Goal: Information Seeking & Learning: Check status

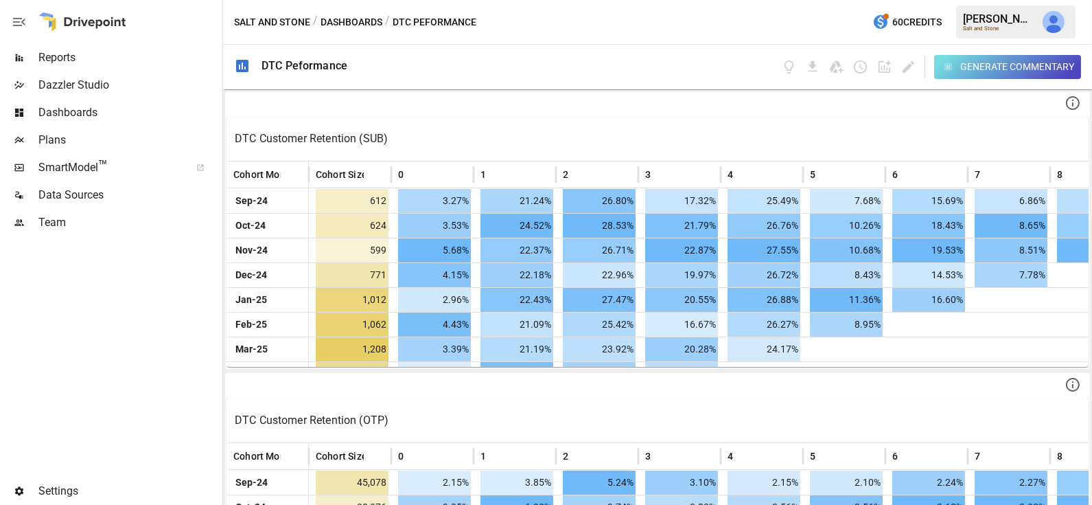
scroll to position [0, 4]
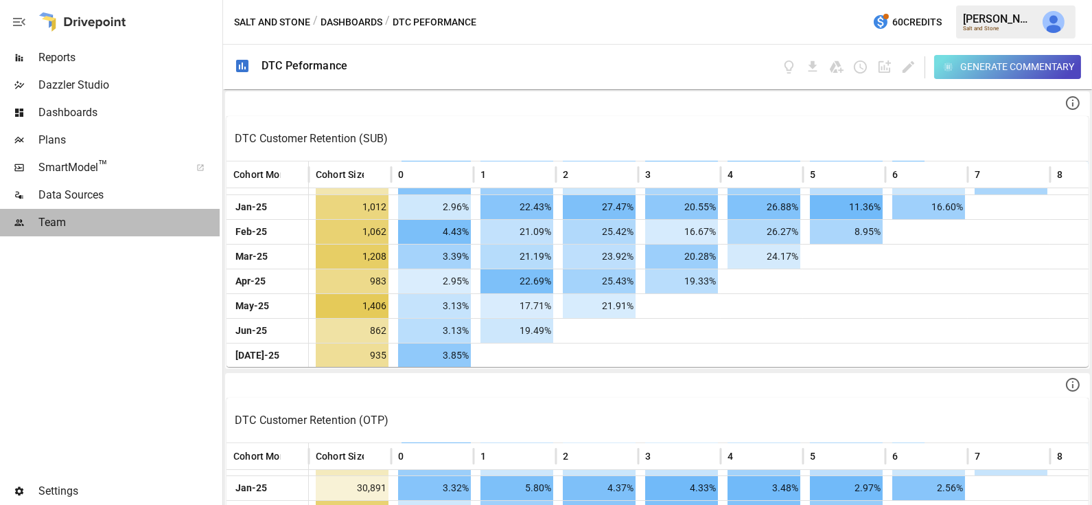
click at [82, 222] on span "Team" at bounding box center [128, 222] width 181 height 16
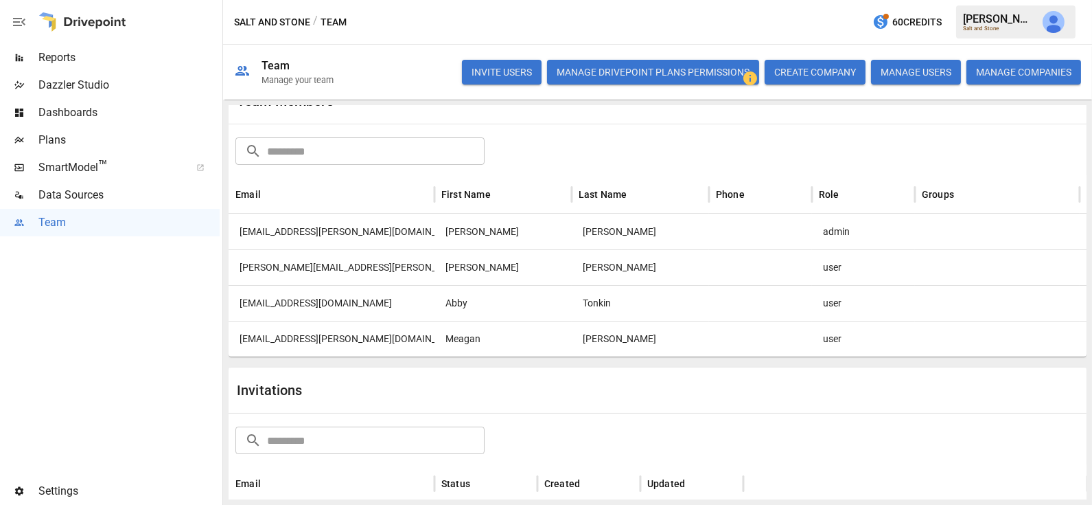
scroll to position [50, 0]
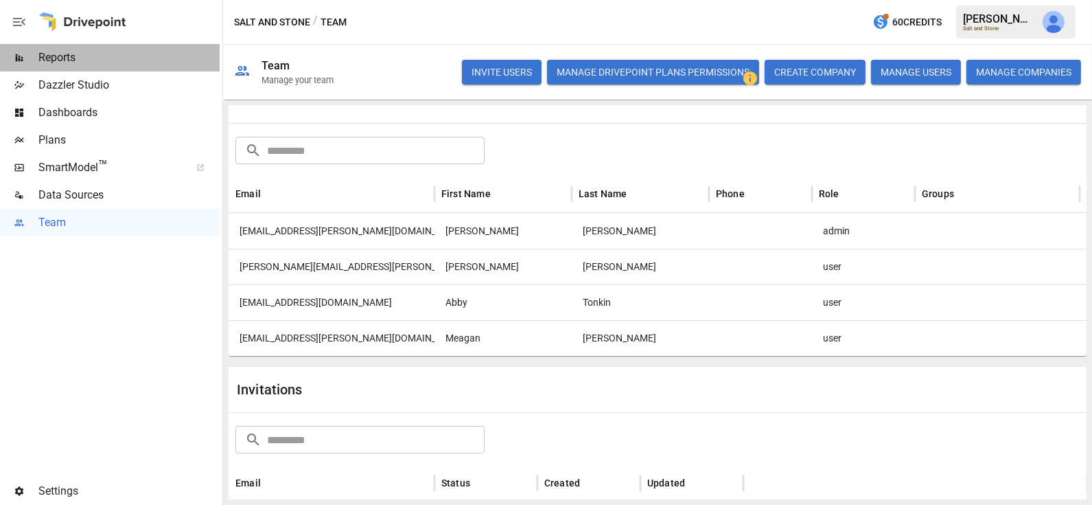
click at [75, 58] on span "Reports" at bounding box center [128, 57] width 181 height 16
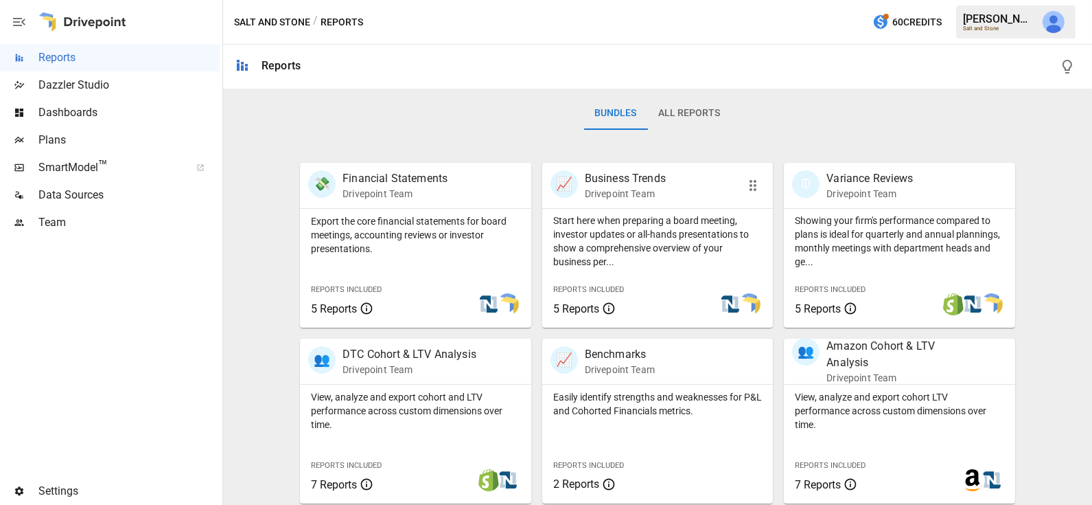
scroll to position [290, 0]
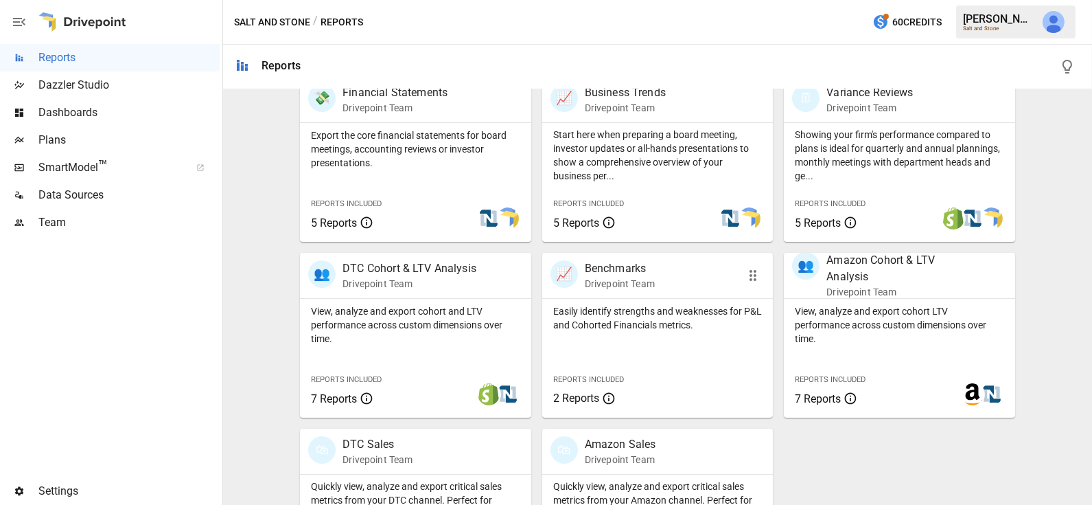
click at [693, 312] on p "Easily identify strengths and weaknesses for P&L and Cohorted Financials metric…" at bounding box center [657, 317] width 209 height 27
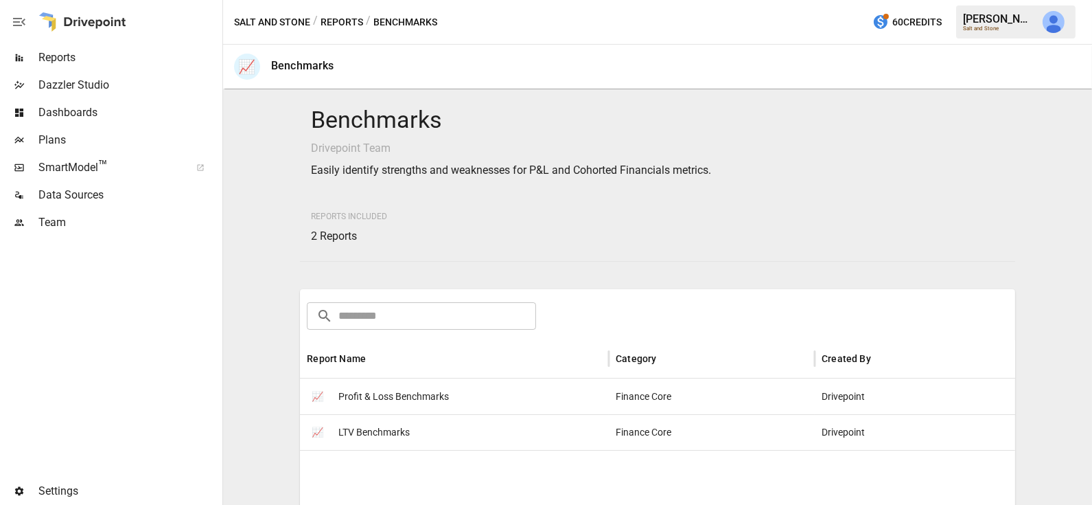
click at [421, 395] on span "Profit & Loss Benchmarks" at bounding box center [393, 396] width 111 height 35
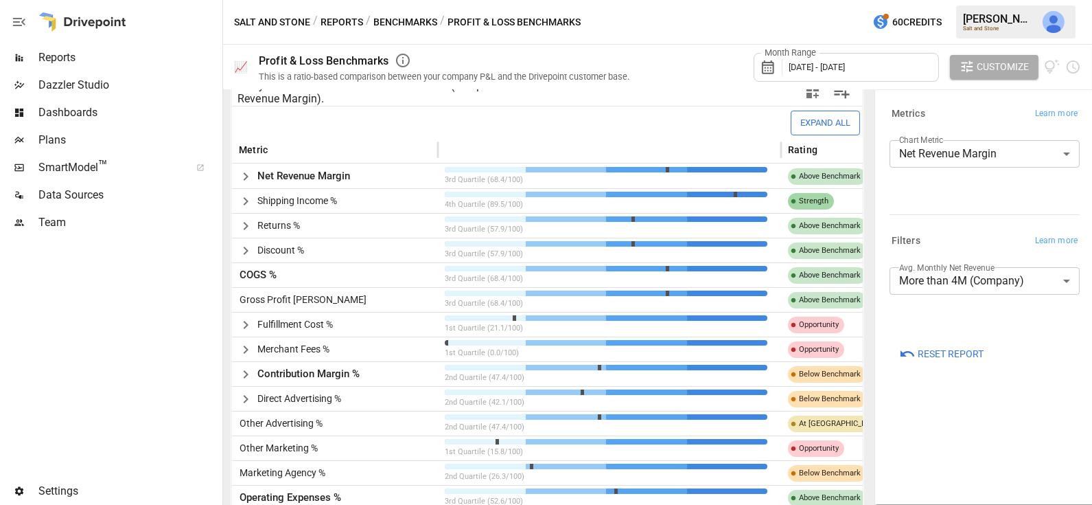
scroll to position [312, 0]
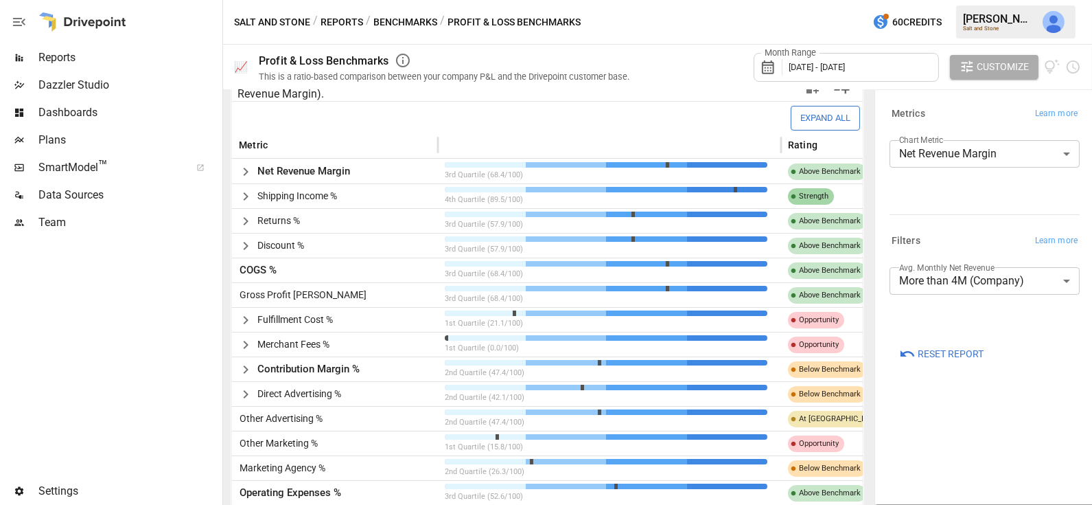
click at [246, 192] on icon "button" at bounding box center [246, 196] width 16 height 16
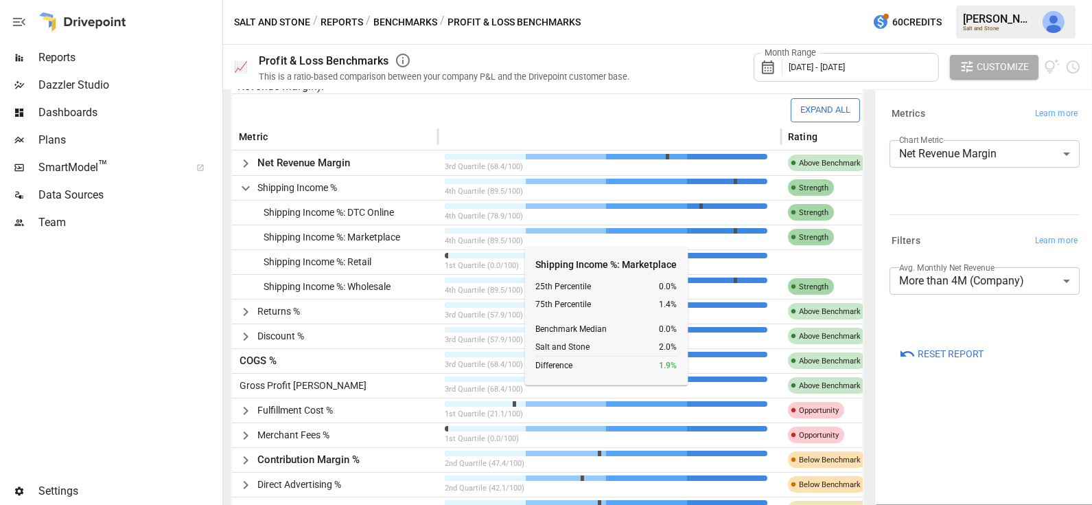
scroll to position [318, 0]
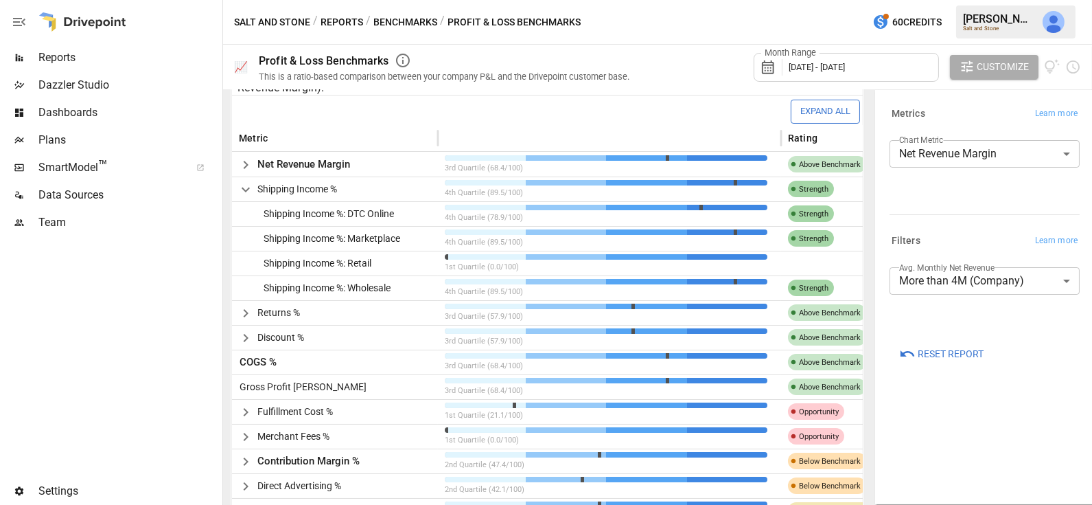
click at [395, 23] on button "Benchmarks" at bounding box center [405, 22] width 64 height 17
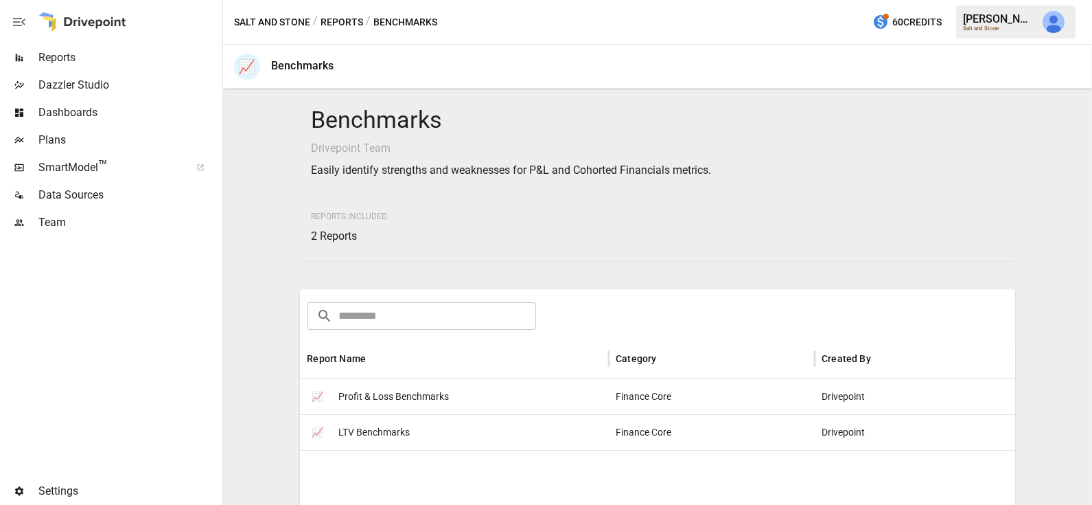
click at [376, 427] on span "LTV Benchmarks" at bounding box center [373, 432] width 71 height 35
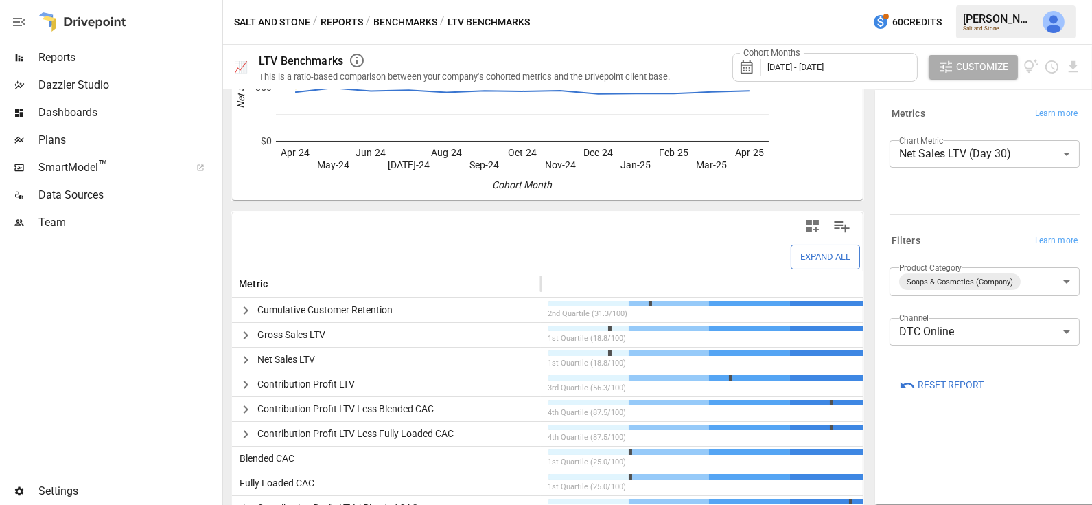
scroll to position [195, 0]
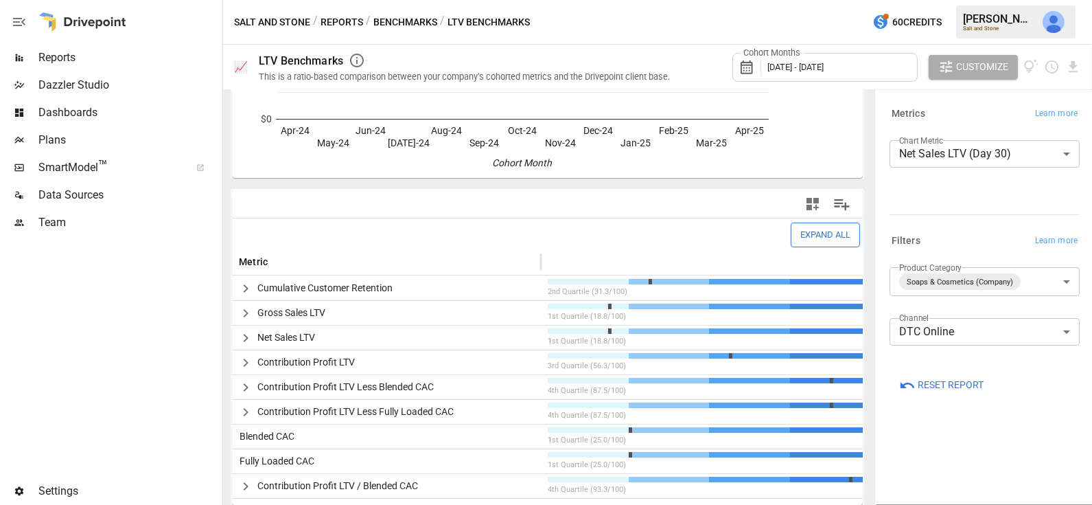
click at [246, 286] on icon "button" at bounding box center [245, 288] width 5 height 8
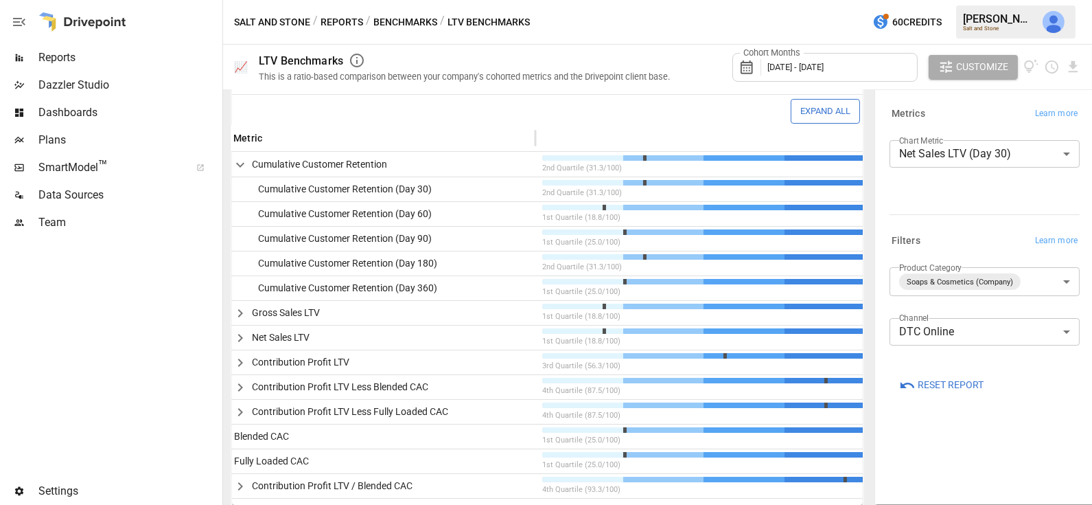
scroll to position [0, 0]
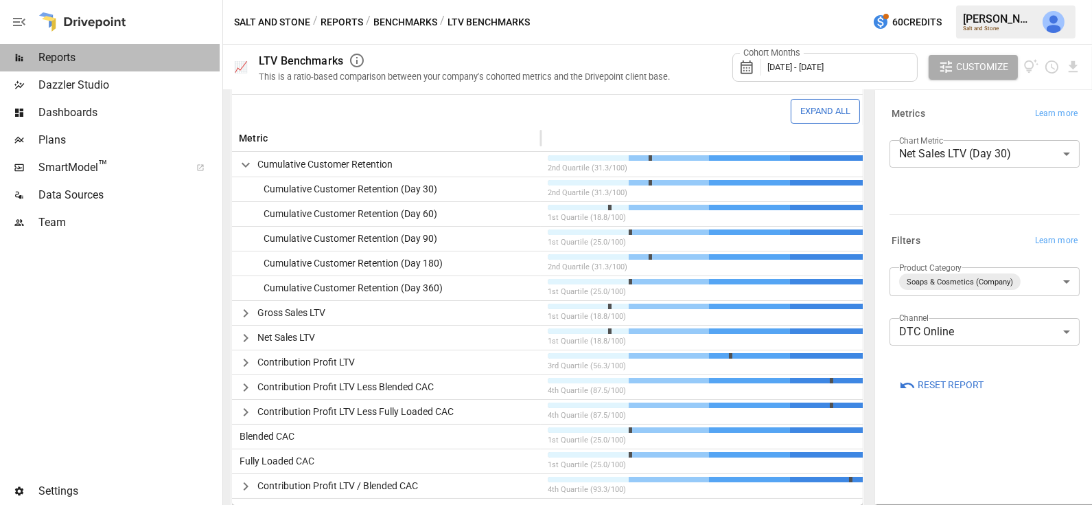
click at [97, 49] on span "Reports" at bounding box center [128, 57] width 181 height 16
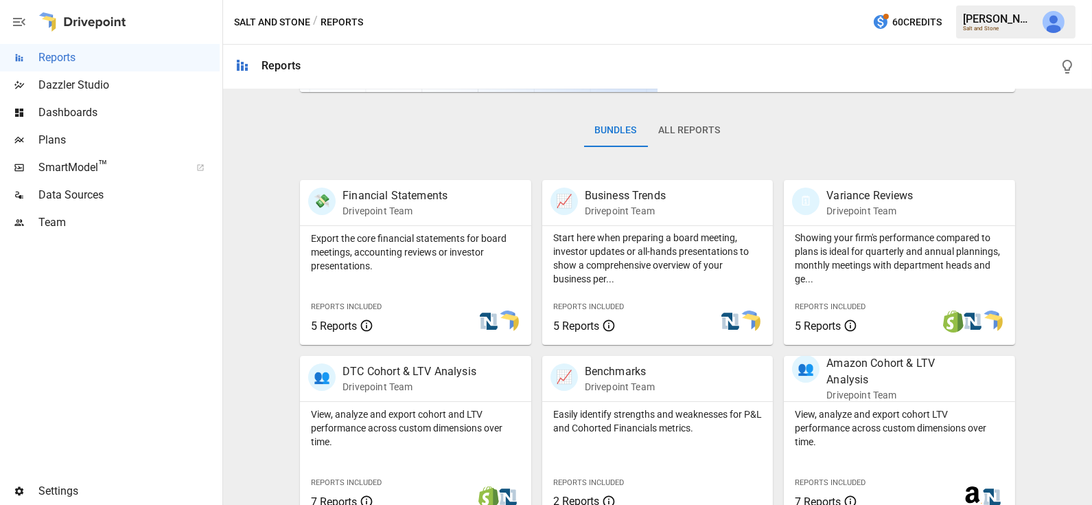
scroll to position [382, 0]
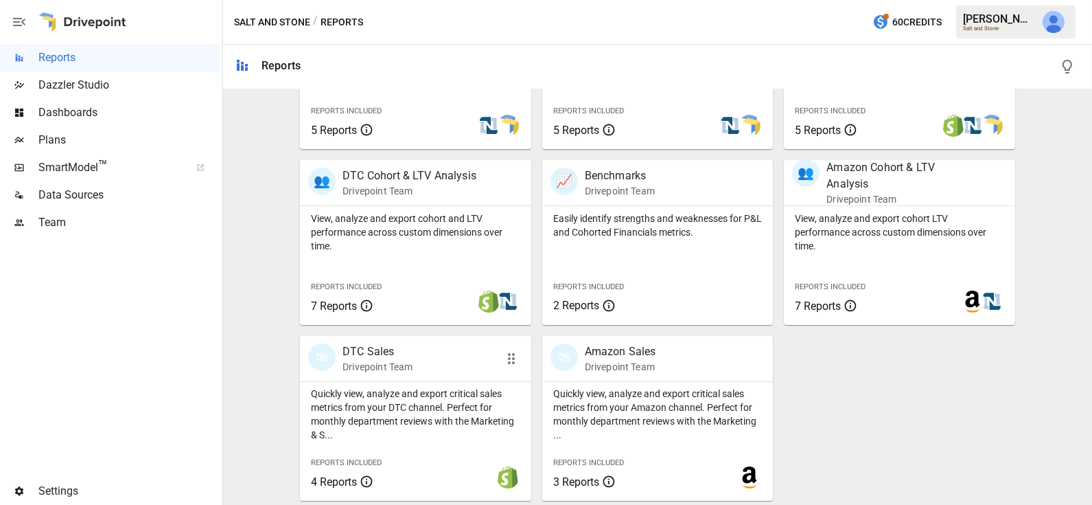
click at [402, 412] on p "Quickly view, analyze and export critical sales metrics from your DTC channel. …" at bounding box center [415, 414] width 209 height 55
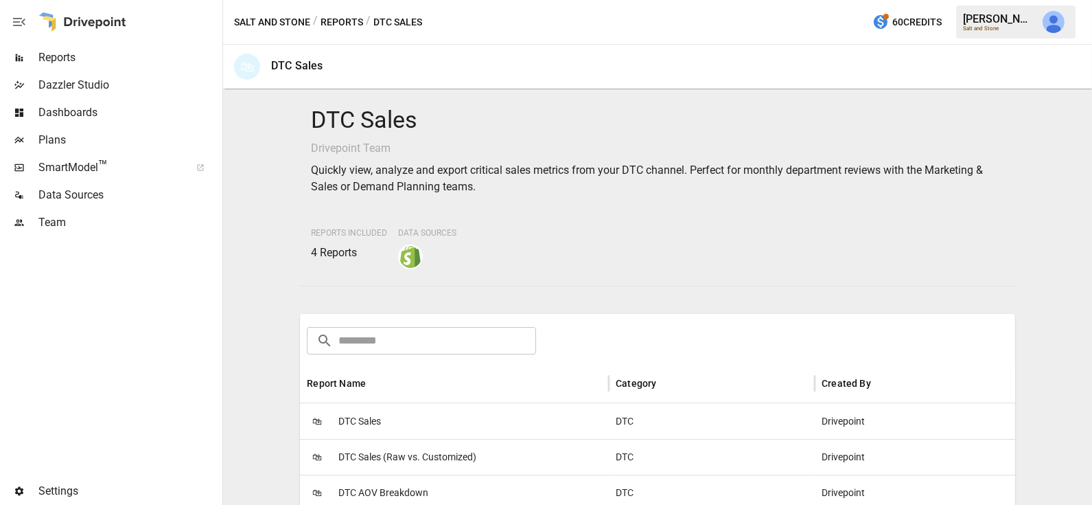
click at [389, 411] on div "🛍 DTC Sales" at bounding box center [454, 421] width 309 height 36
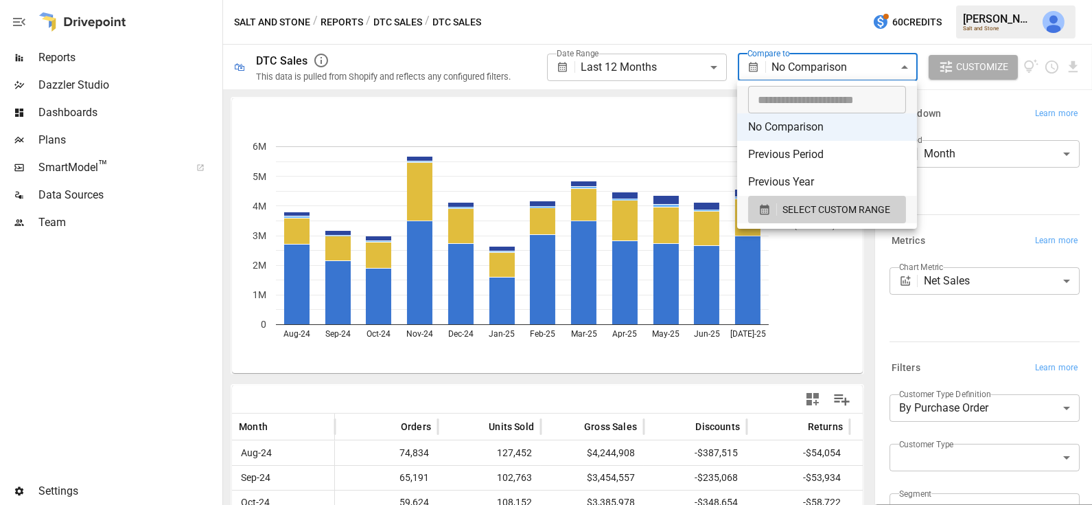
click at [788, 0] on body "**********" at bounding box center [546, 0] width 1092 height 0
click at [657, 71] on div at bounding box center [546, 252] width 1092 height 505
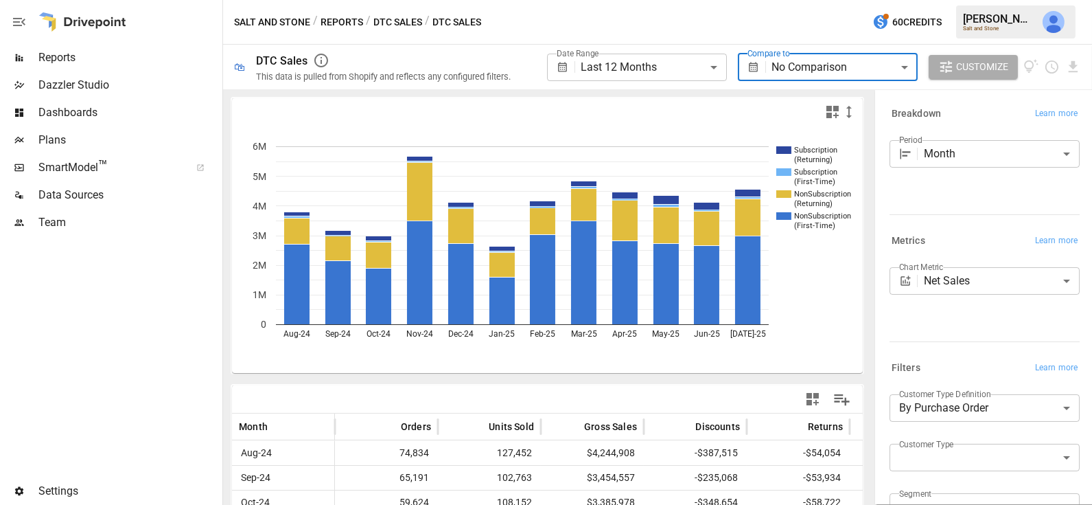
click at [645, 0] on body "**********" at bounding box center [546, 0] width 1092 height 0
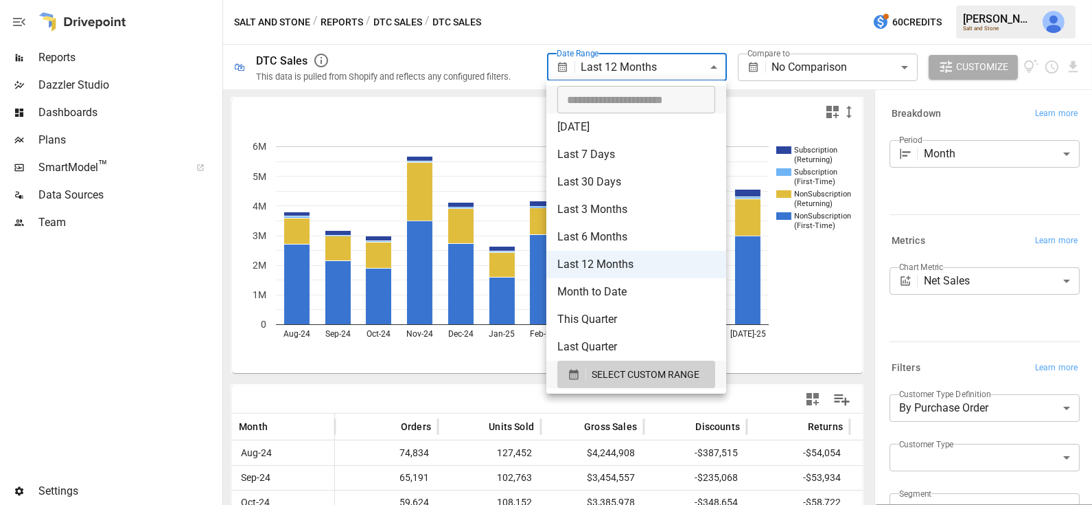
click at [623, 206] on li "Last 3 Months" at bounding box center [637, 209] width 180 height 27
type input "**********"
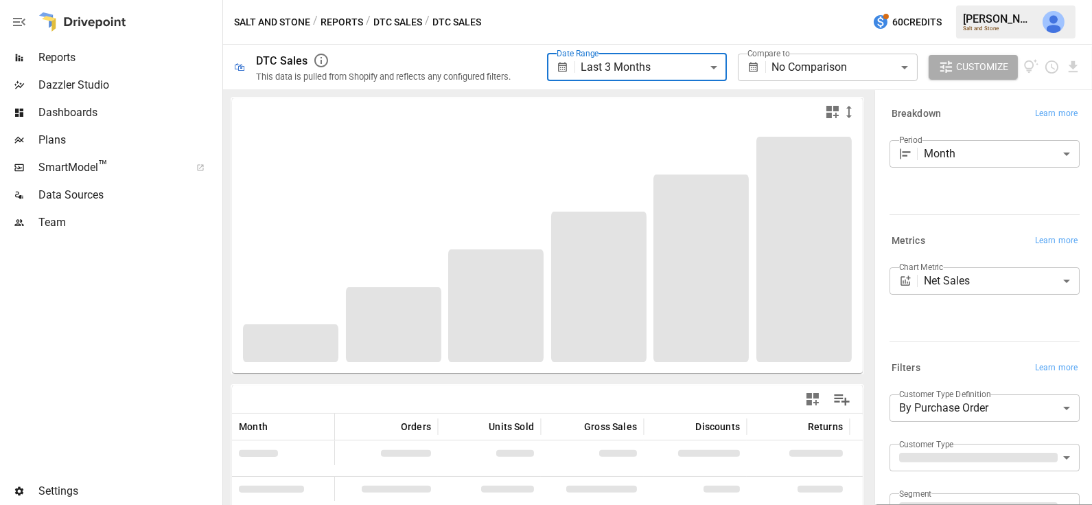
click at [792, 0] on body "**********" at bounding box center [546, 0] width 1092 height 0
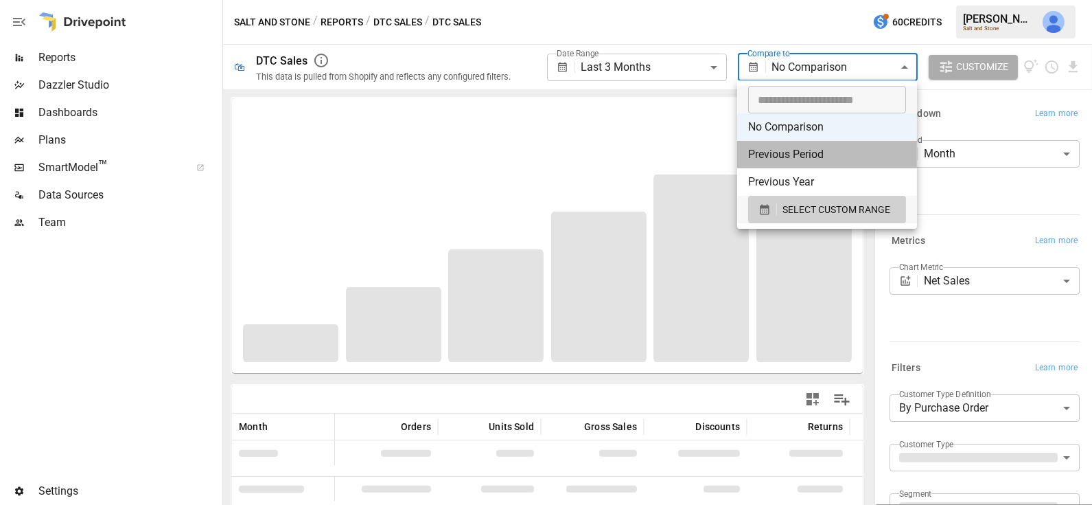
click at [797, 154] on li "Previous Period" at bounding box center [827, 154] width 180 height 27
type input "**********"
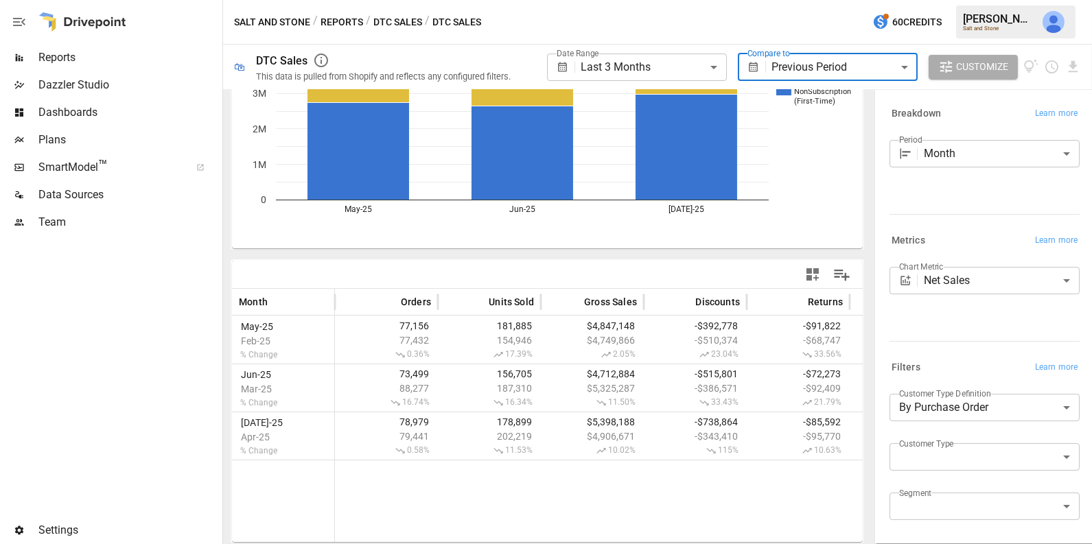
scroll to position [122, 0]
click at [109, 220] on span "Team" at bounding box center [128, 222] width 181 height 16
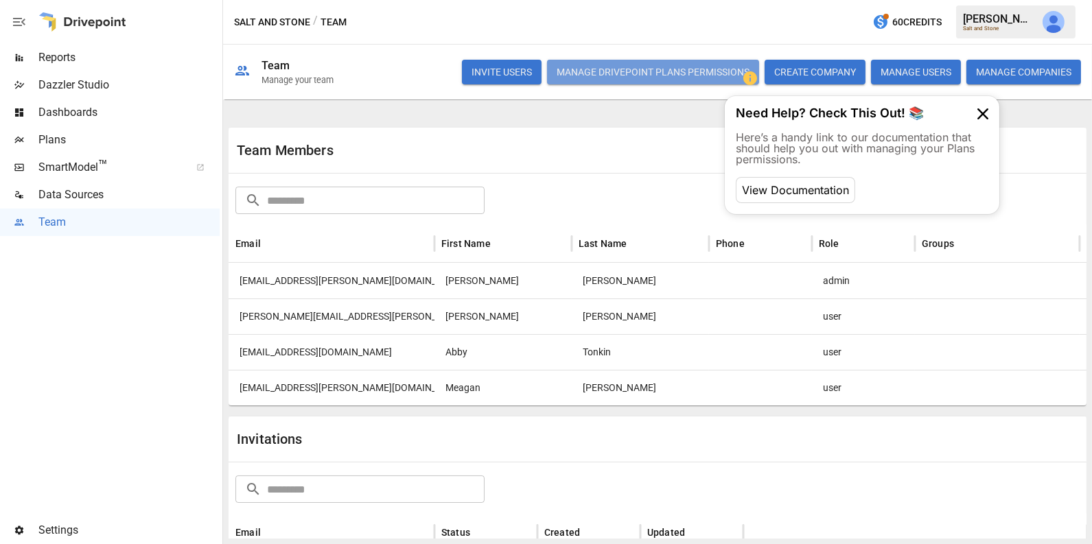
click at [666, 63] on button "Manage Drivepoint Plans Permissions" at bounding box center [653, 72] width 212 height 25
click at [983, 108] on icon at bounding box center [983, 114] width 22 height 22
click at [629, 80] on button "Manage Drivepoint Plans Permissions" at bounding box center [653, 72] width 212 height 25
